Goal: Download file/media

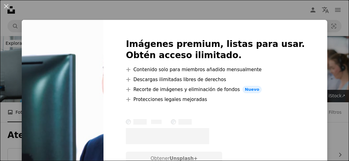
scroll to position [2279, 0]
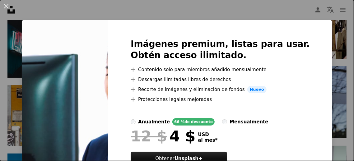
click at [335, 38] on div "An X shape Imágenes premium, listas para usar. Obtén acceso ilimitado. A plus s…" at bounding box center [177, 80] width 354 height 161
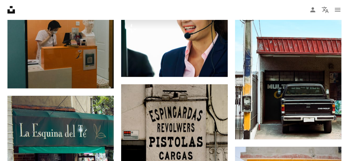
scroll to position [2792, 0]
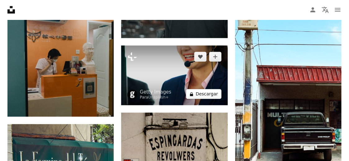
click at [205, 94] on button "A lock Descargar" at bounding box center [203, 94] width 35 height 10
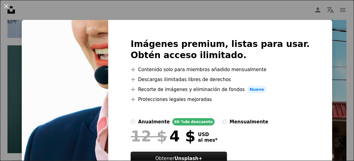
click at [336, 59] on div "An X shape Imágenes premium, listas para usar. Obtén acceso ilimitado. A plus s…" at bounding box center [177, 80] width 354 height 161
